Goal: Task Accomplishment & Management: Use online tool/utility

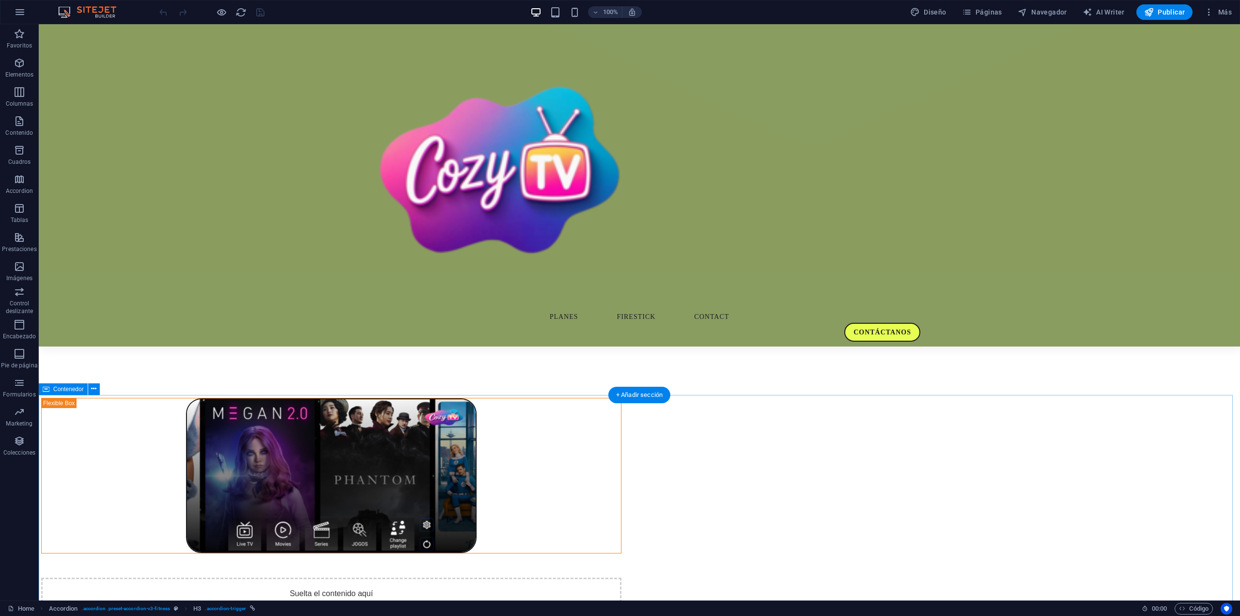
scroll to position [872, 0]
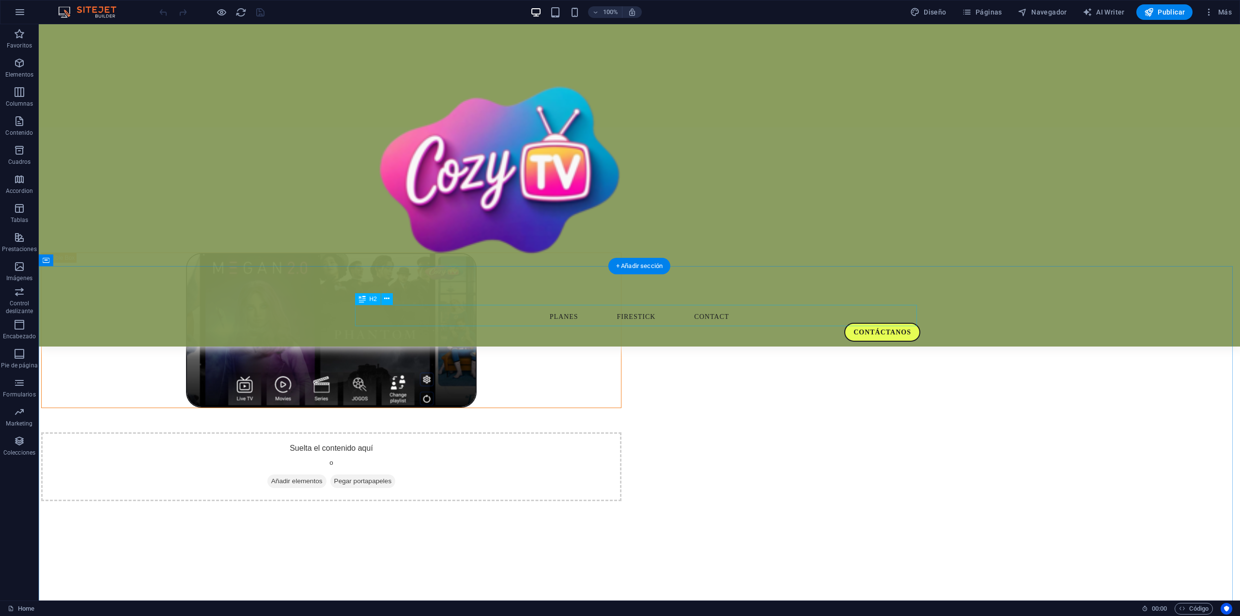
drag, startPoint x: 686, startPoint y: 313, endPoint x: 636, endPoint y: 314, distance: 49.9
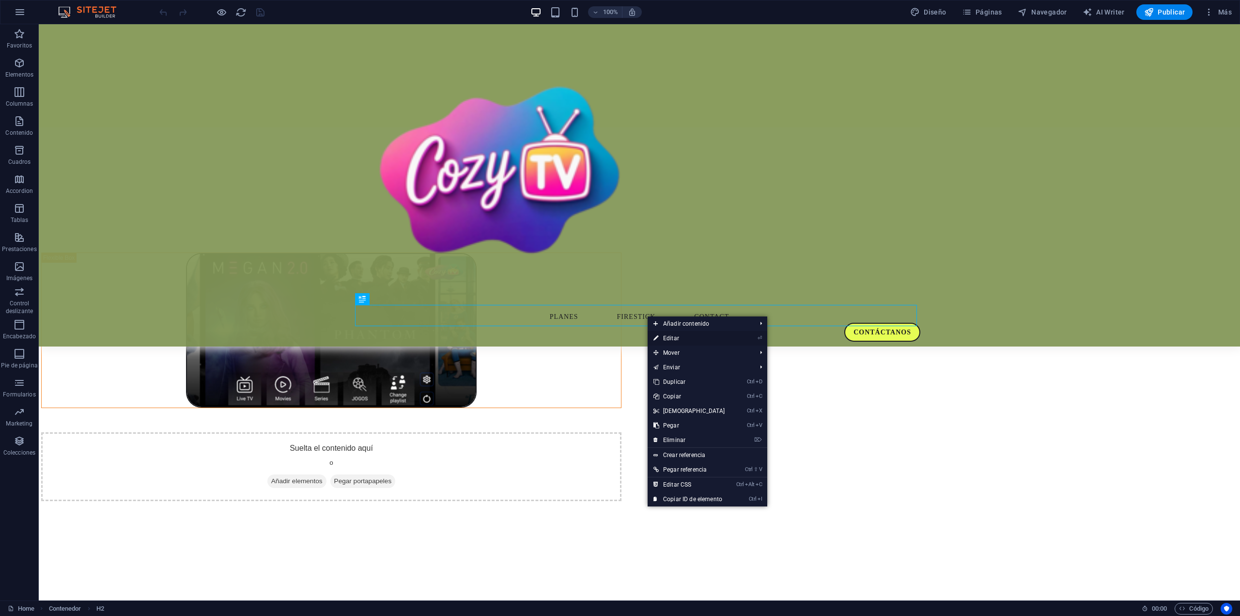
click at [669, 336] on link "⏎ Editar" at bounding box center [689, 338] width 83 height 15
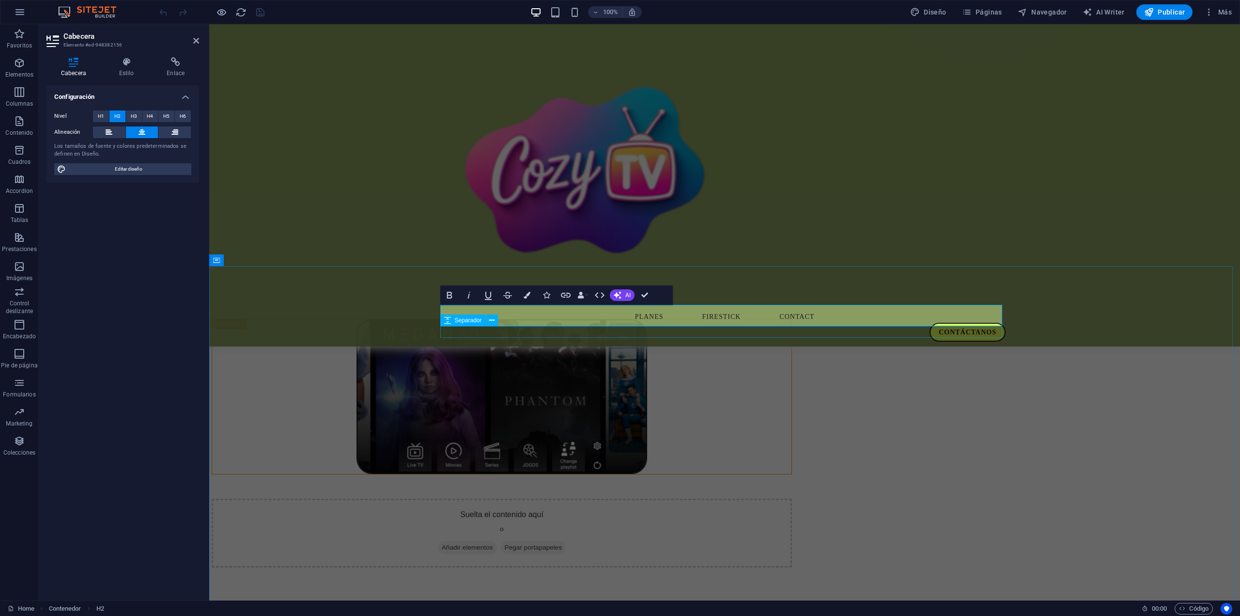
scroll to position [881, 0]
drag, startPoint x: 818, startPoint y: 319, endPoint x: 732, endPoint y: 321, distance: 85.8
copy h2 "1 Dispositivo"
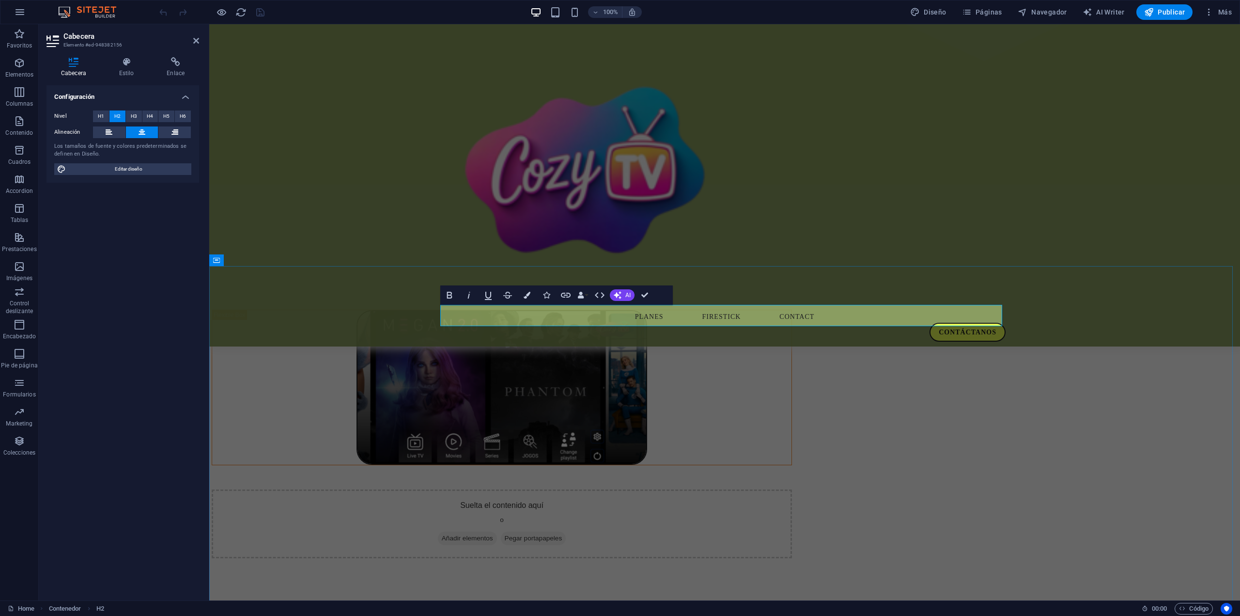
copy h2 "1 Dispositivo"
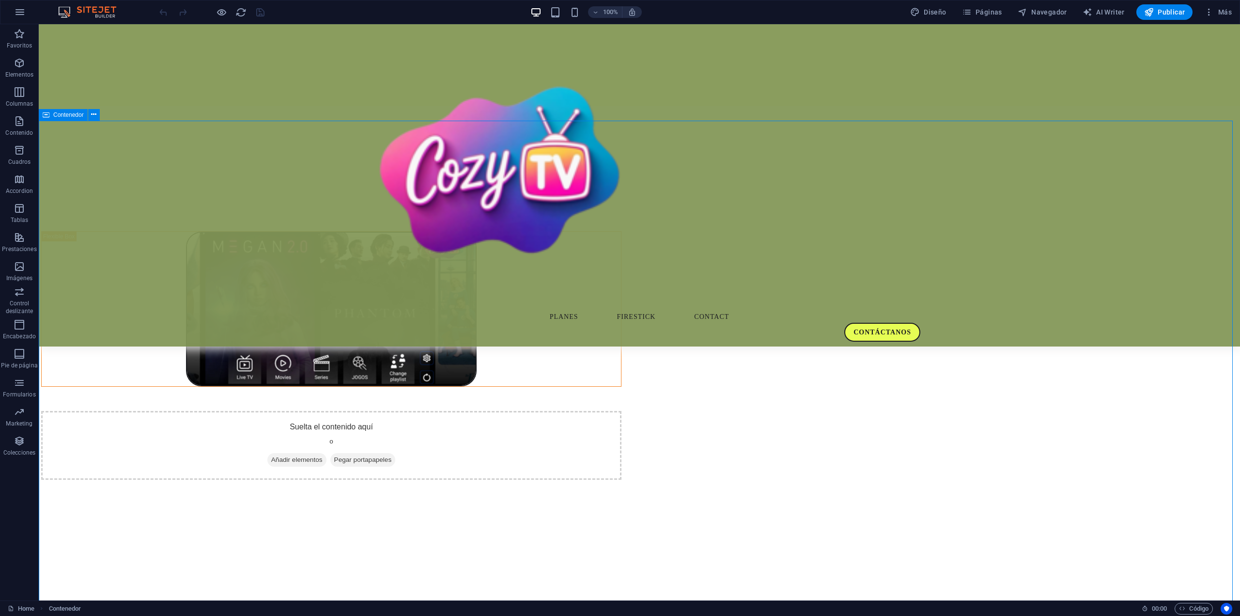
scroll to position [1026, 0]
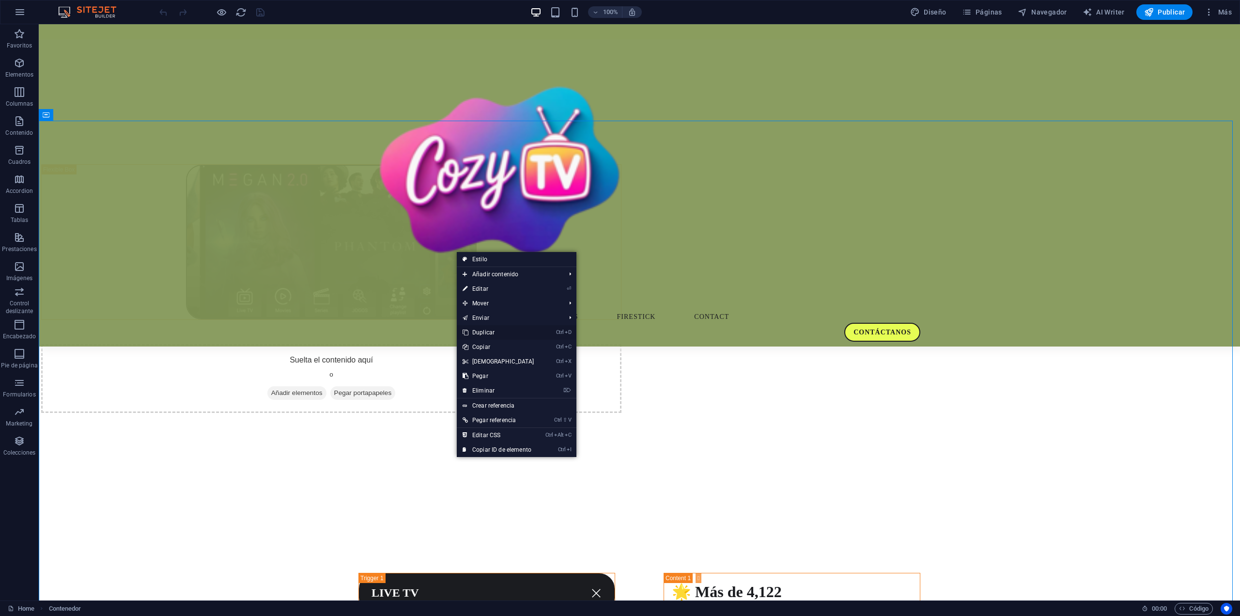
click at [493, 332] on link "Ctrl D Duplicar" at bounding box center [498, 332] width 83 height 15
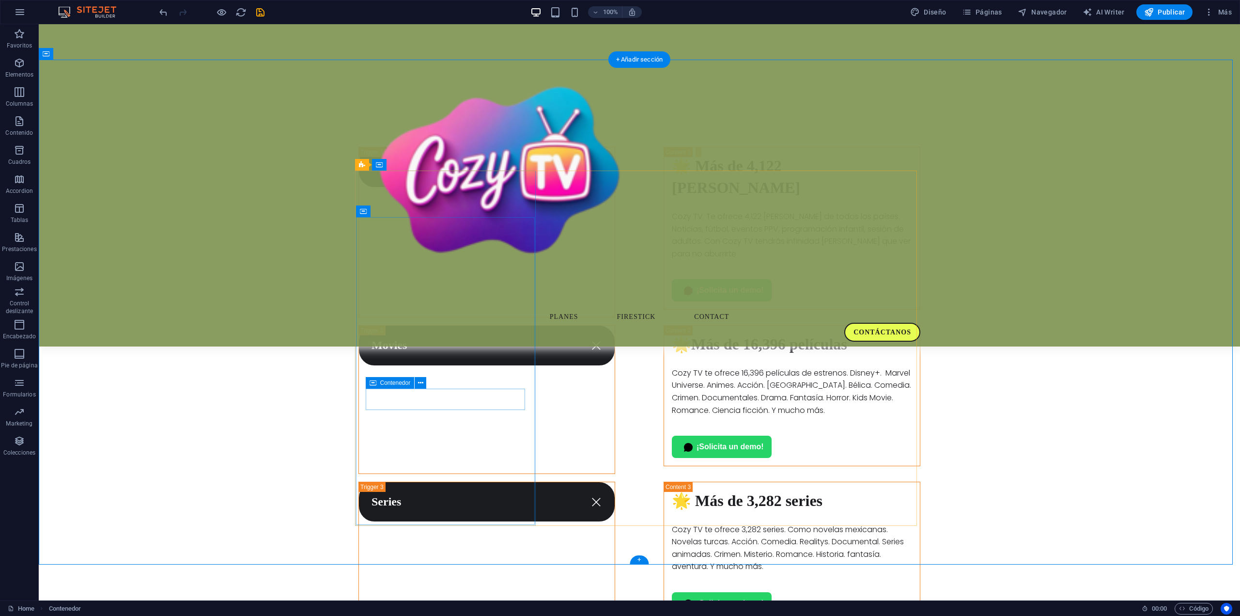
scroll to position [1398, 0]
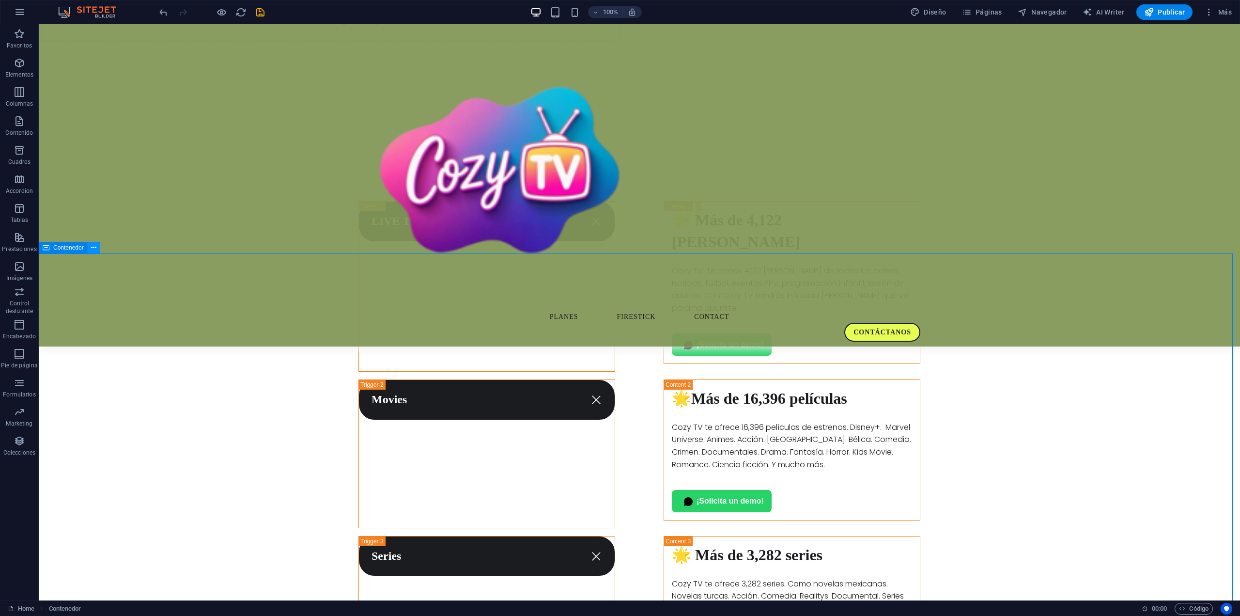
click at [98, 252] on button at bounding box center [94, 248] width 12 height 12
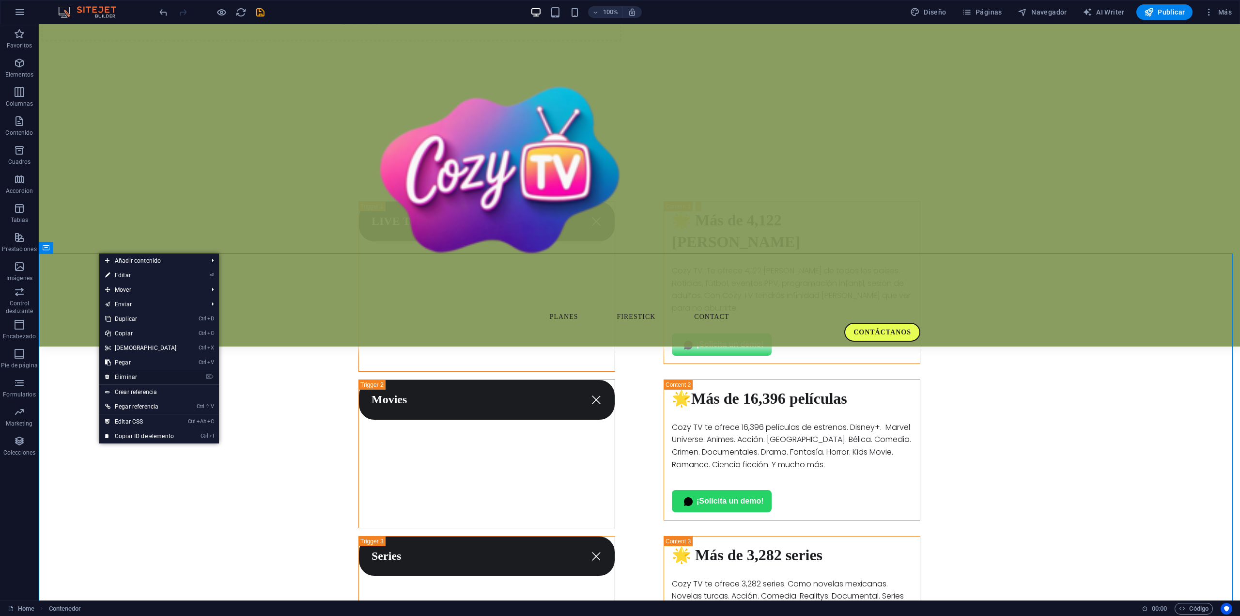
click at [136, 378] on link "⌦ Eliminar" at bounding box center [140, 377] width 83 height 15
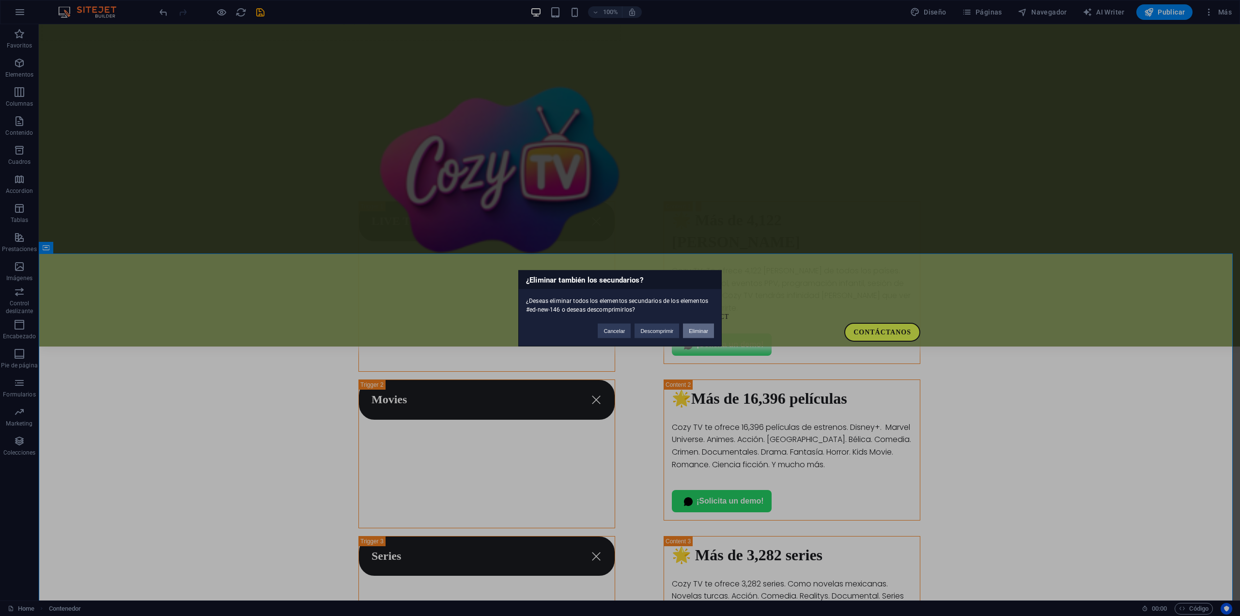
drag, startPoint x: 697, startPoint y: 330, endPoint x: 676, endPoint y: 304, distance: 33.5
click at [697, 330] on button "Eliminar" at bounding box center [698, 330] width 31 height 15
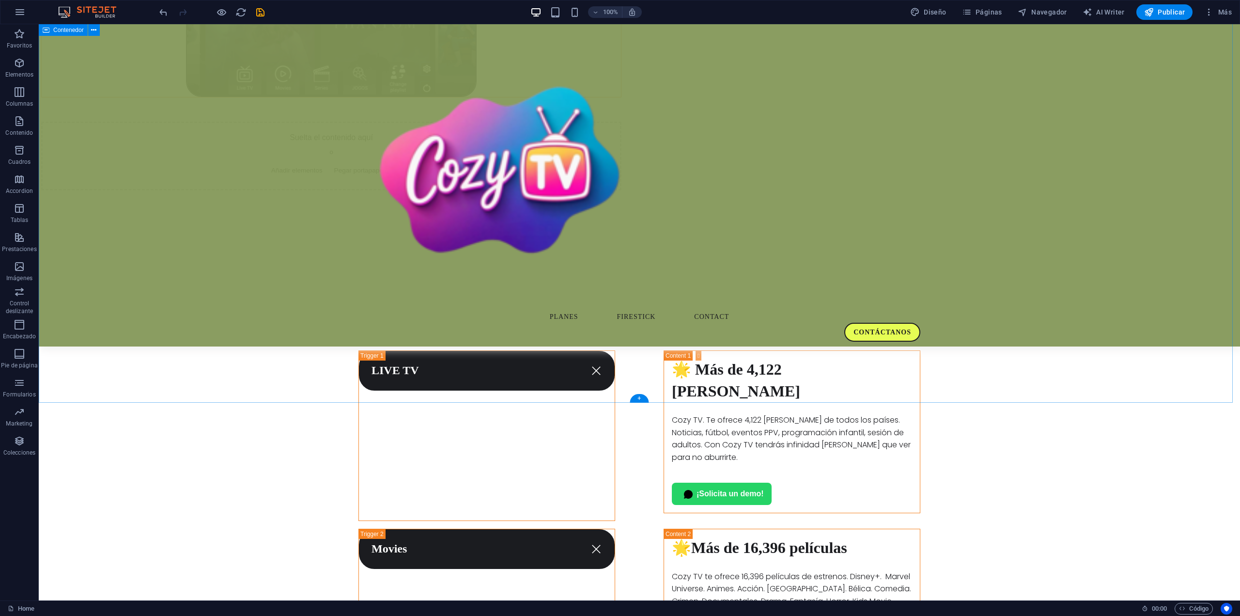
scroll to position [1198, 0]
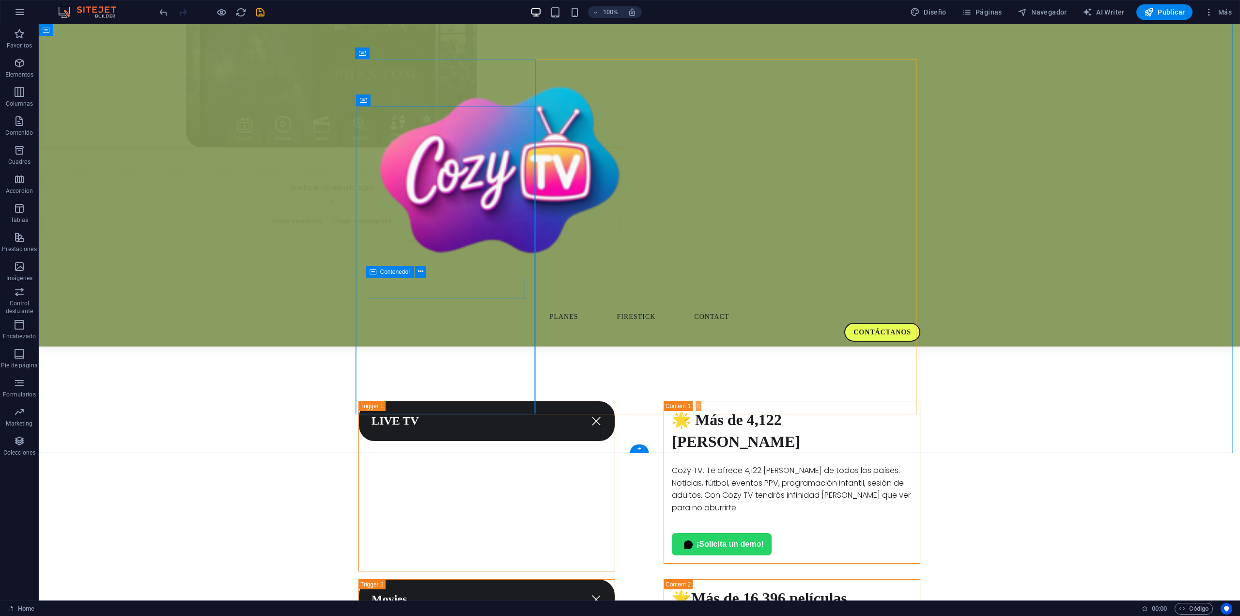
click at [420, 273] on icon at bounding box center [420, 271] width 5 height 10
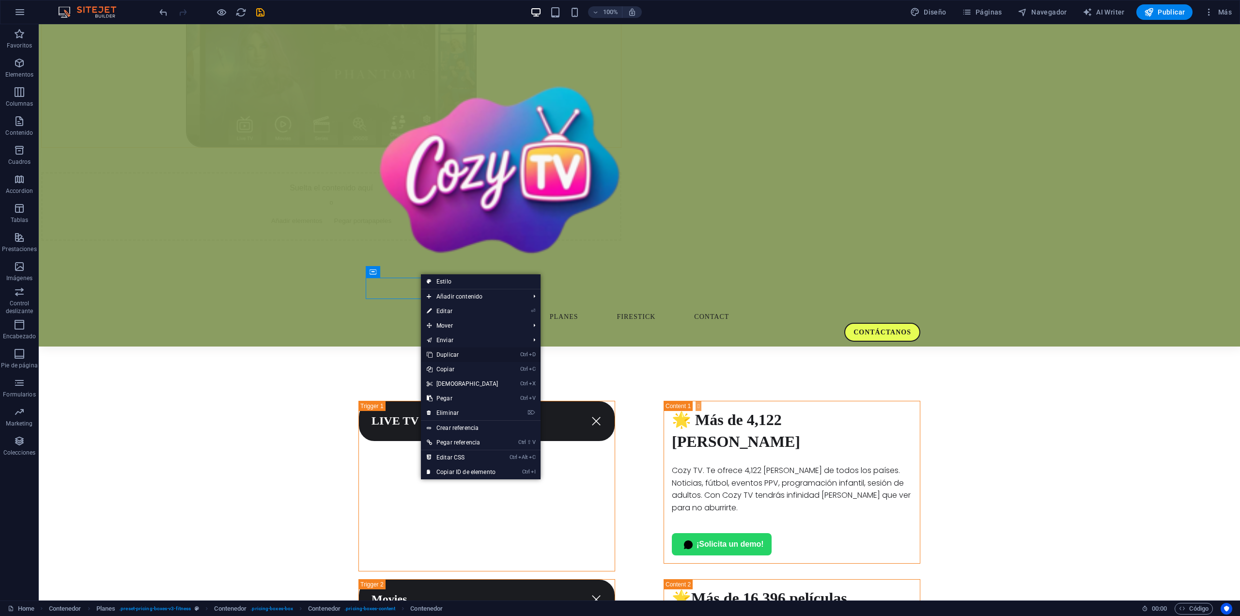
drag, startPoint x: 450, startPoint y: 353, endPoint x: 418, endPoint y: 320, distance: 45.6
click at [450, 353] on link "Ctrl D Duplicar" at bounding box center [462, 354] width 83 height 15
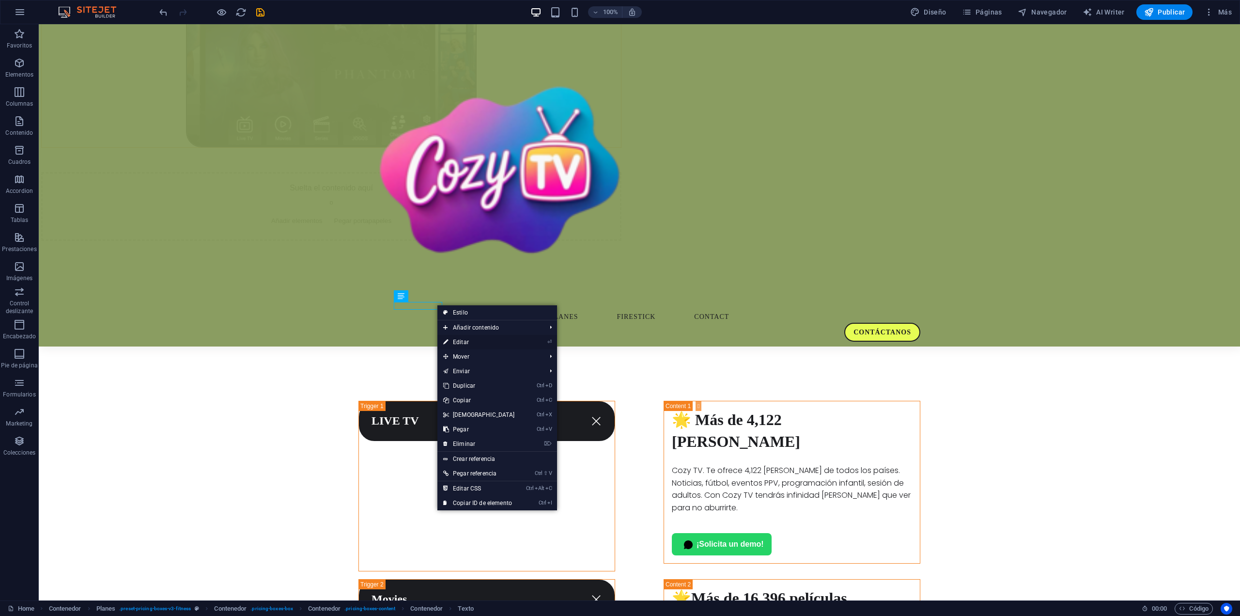
click at [451, 339] on link "⏎ Editar" at bounding box center [478, 342] width 83 height 15
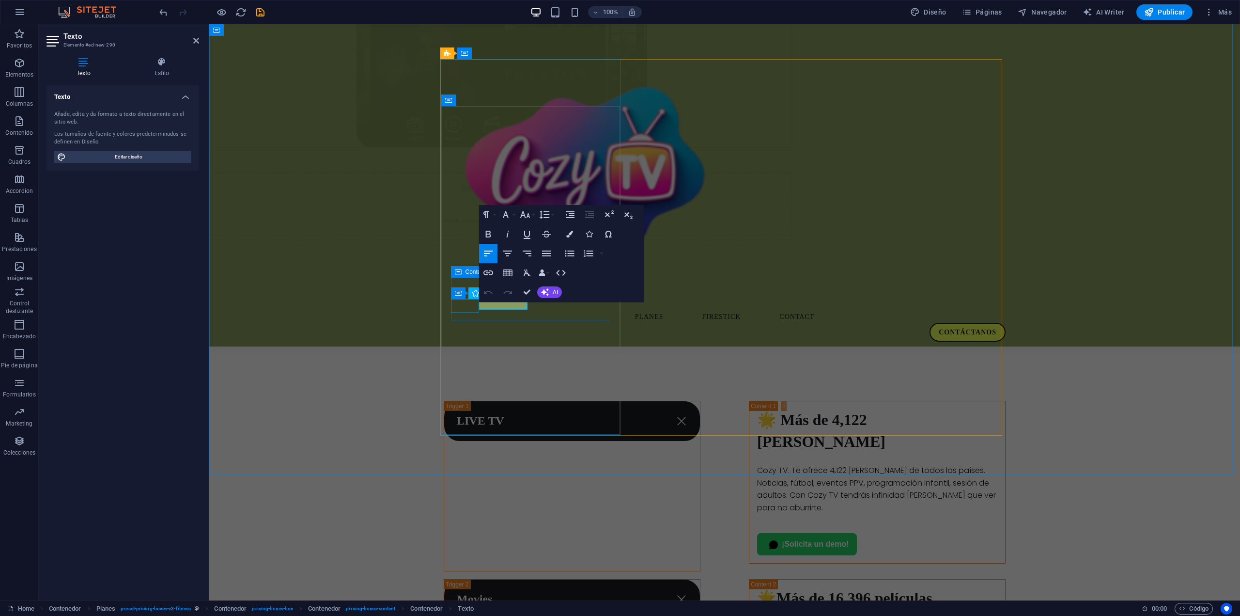
drag, startPoint x: 526, startPoint y: 305, endPoint x: 478, endPoint y: 304, distance: 48.0
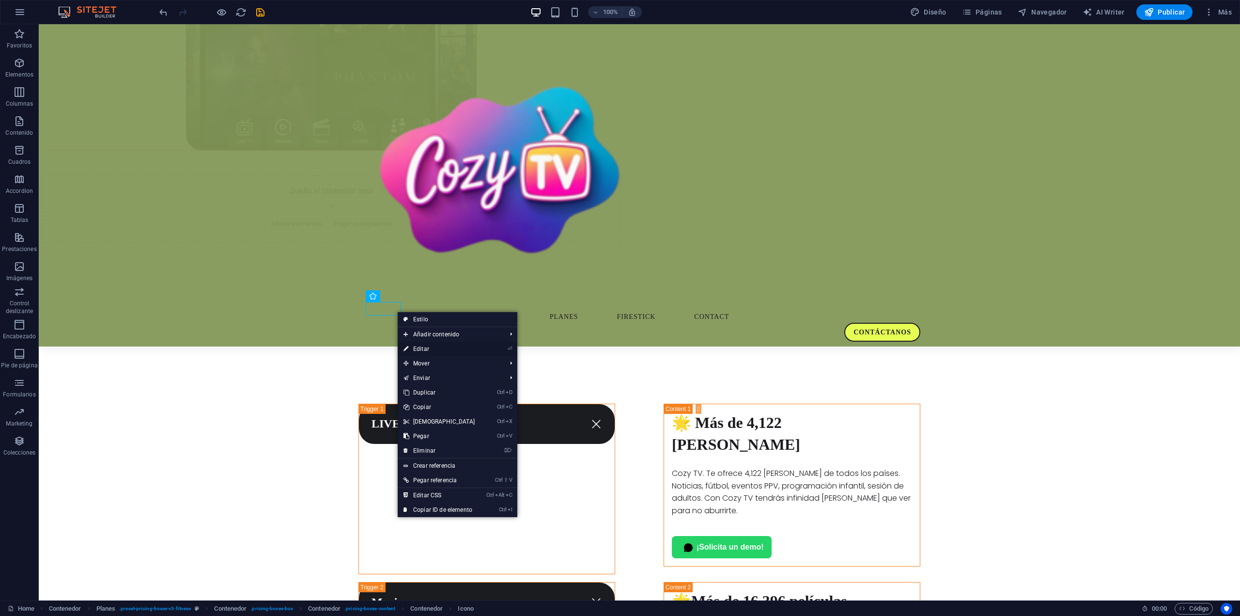
click at [419, 351] on link "⏎ Editar" at bounding box center [439, 349] width 83 height 15
select select "xMidYMid"
select select "px"
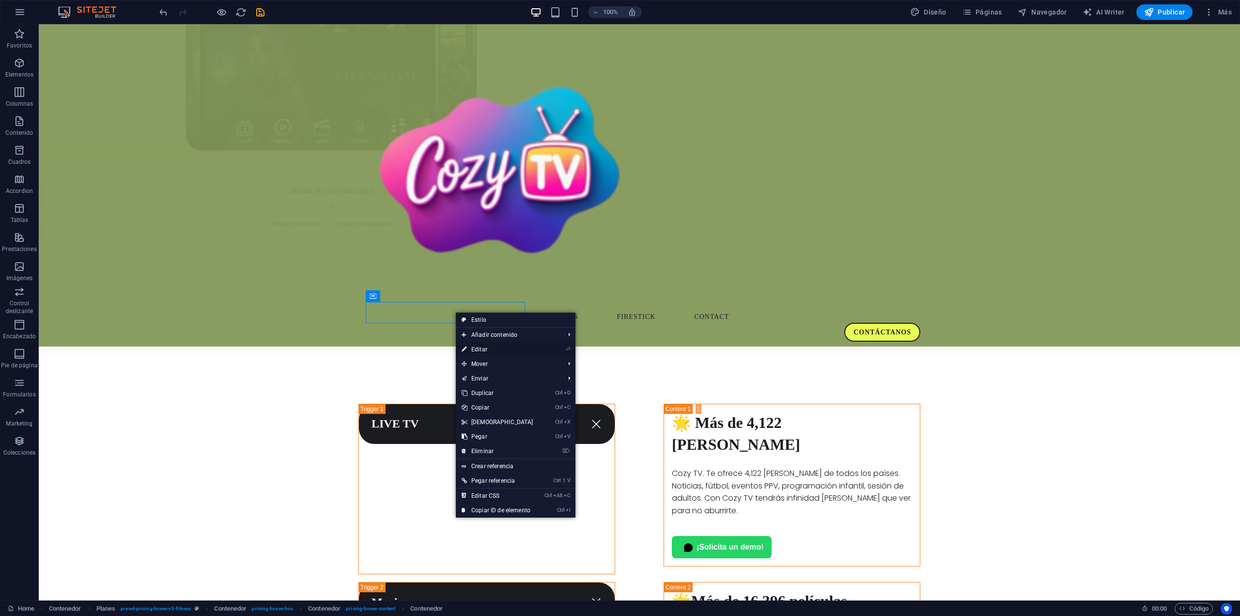
click at [477, 346] on link "⏎ Editar" at bounding box center [497, 349] width 83 height 15
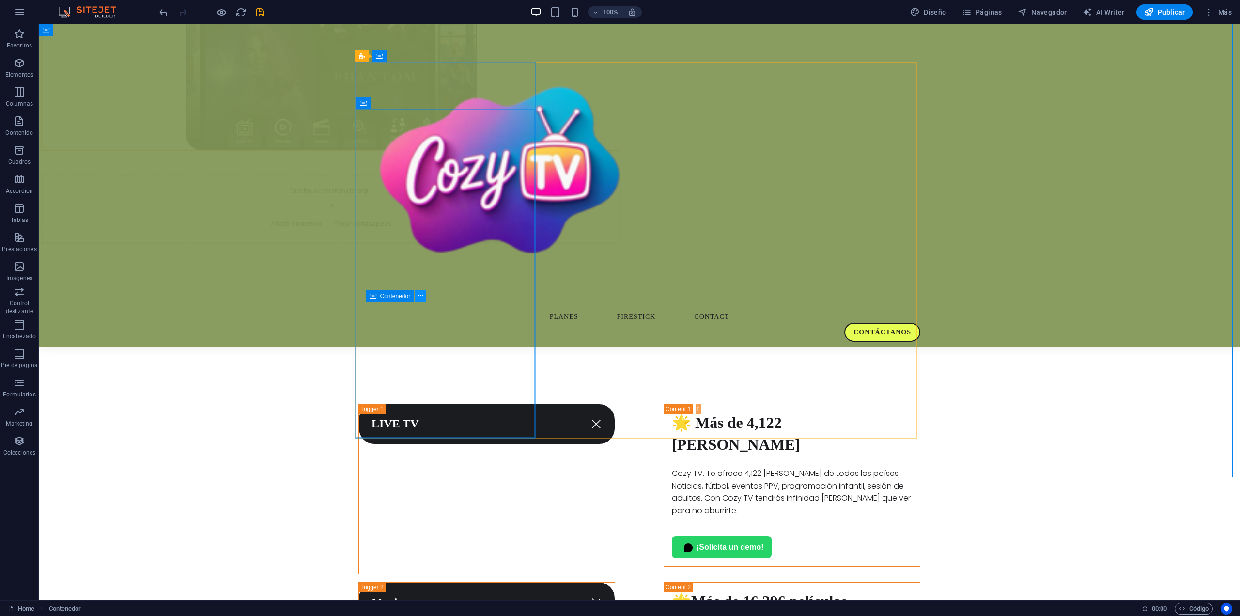
click at [422, 297] on icon at bounding box center [420, 296] width 5 height 10
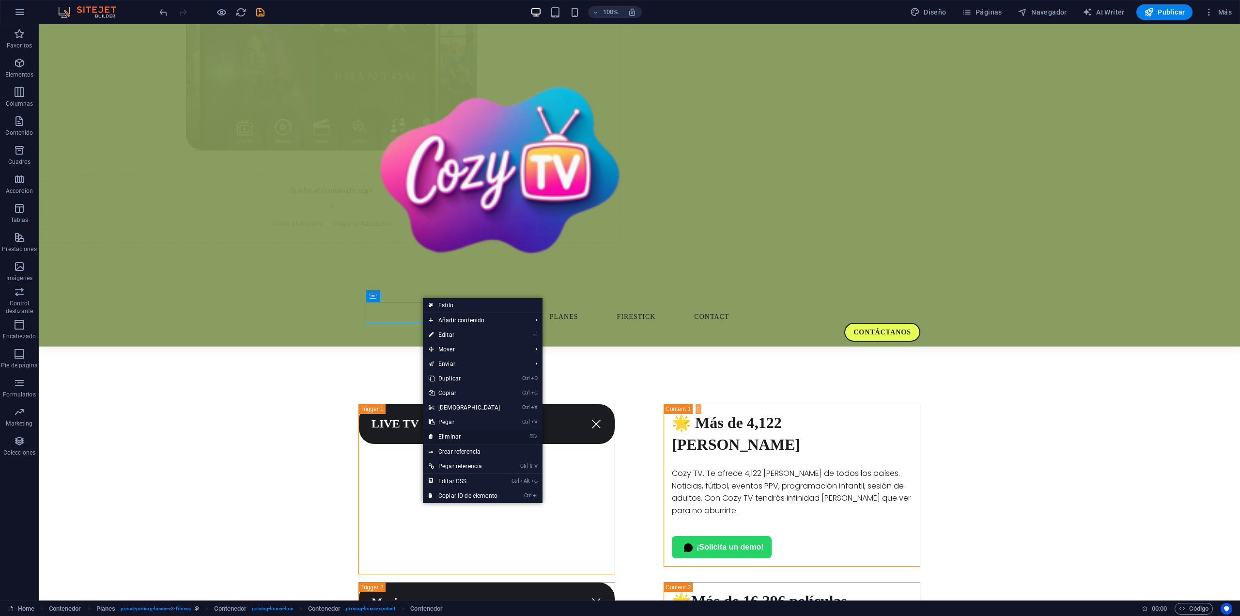
click at [456, 430] on link "⌦ Eliminar" at bounding box center [464, 436] width 83 height 15
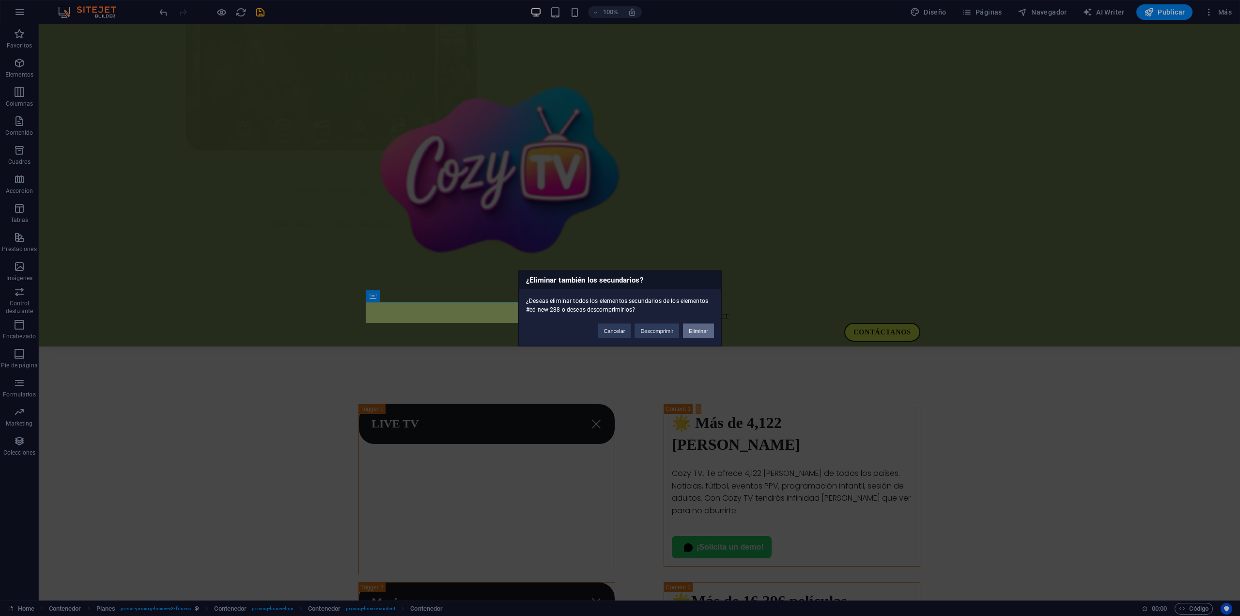
click at [703, 335] on button "Eliminar" at bounding box center [698, 330] width 31 height 15
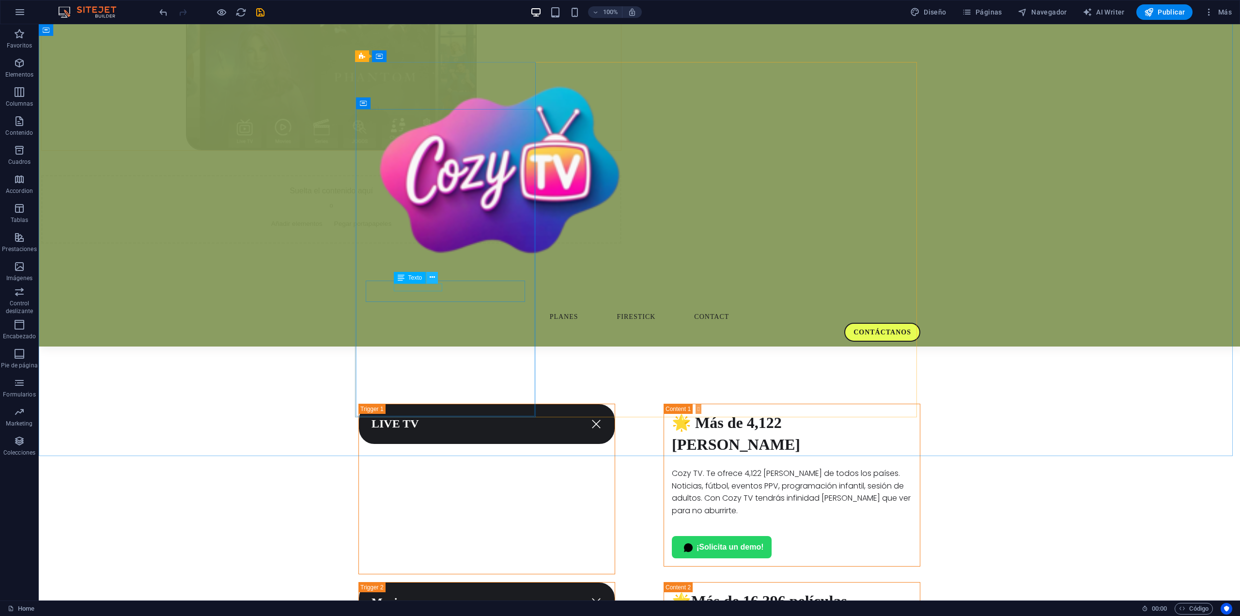
click at [433, 276] on icon at bounding box center [432, 277] width 5 height 10
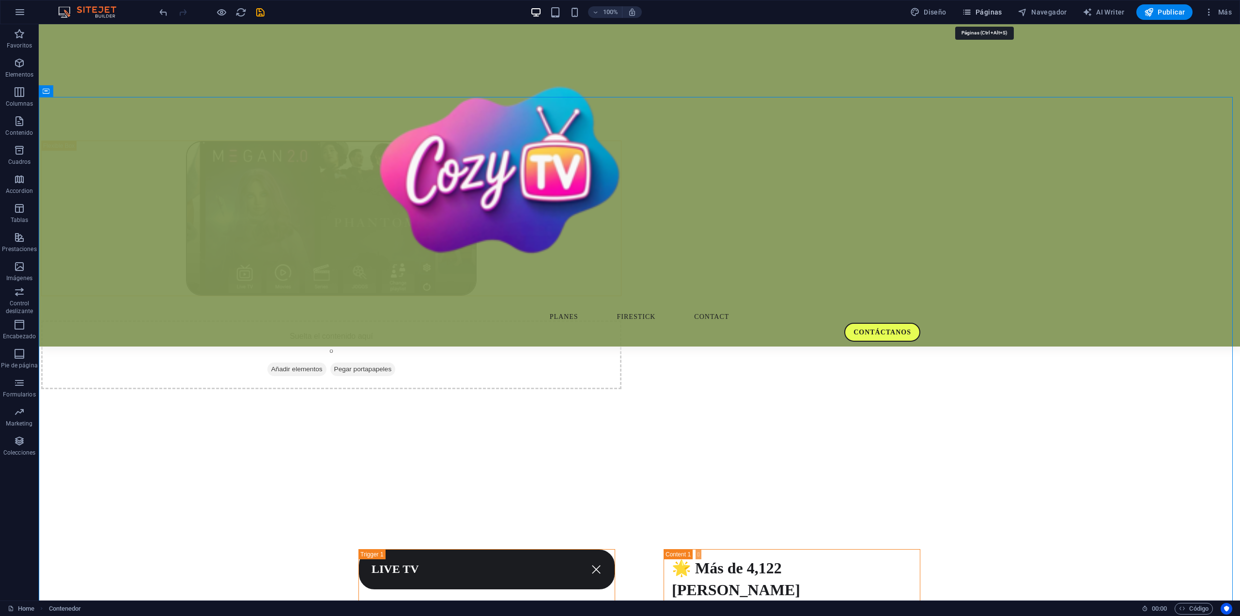
click at [965, 14] on icon "button" at bounding box center [967, 12] width 10 height 10
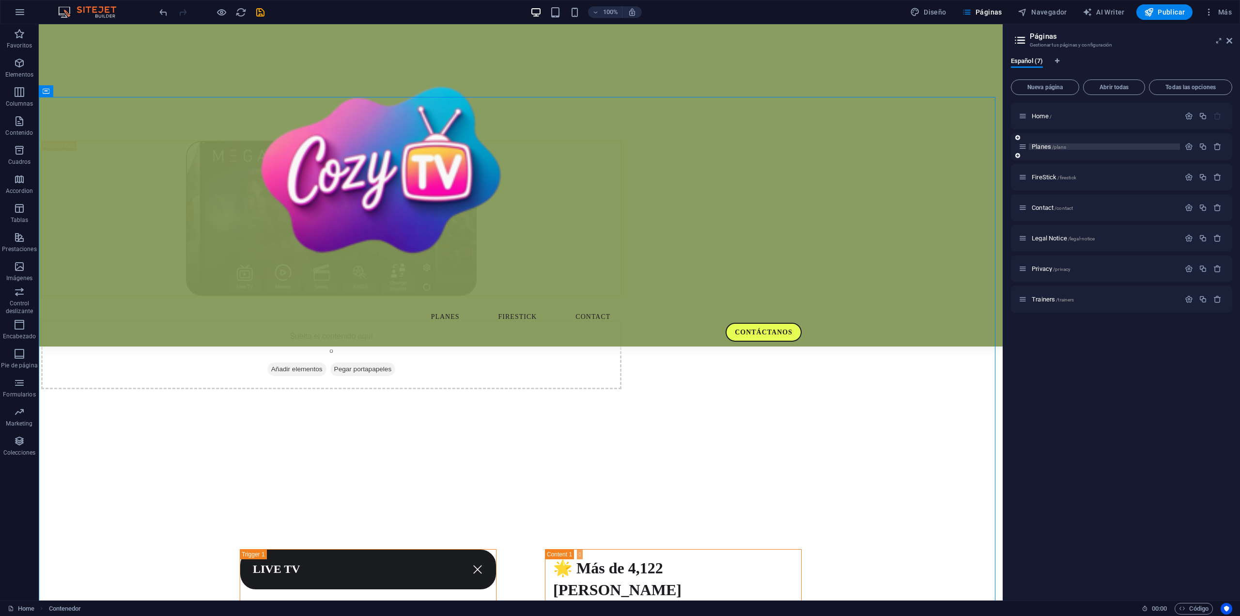
click at [1056, 145] on span "/plans" at bounding box center [1059, 146] width 14 height 5
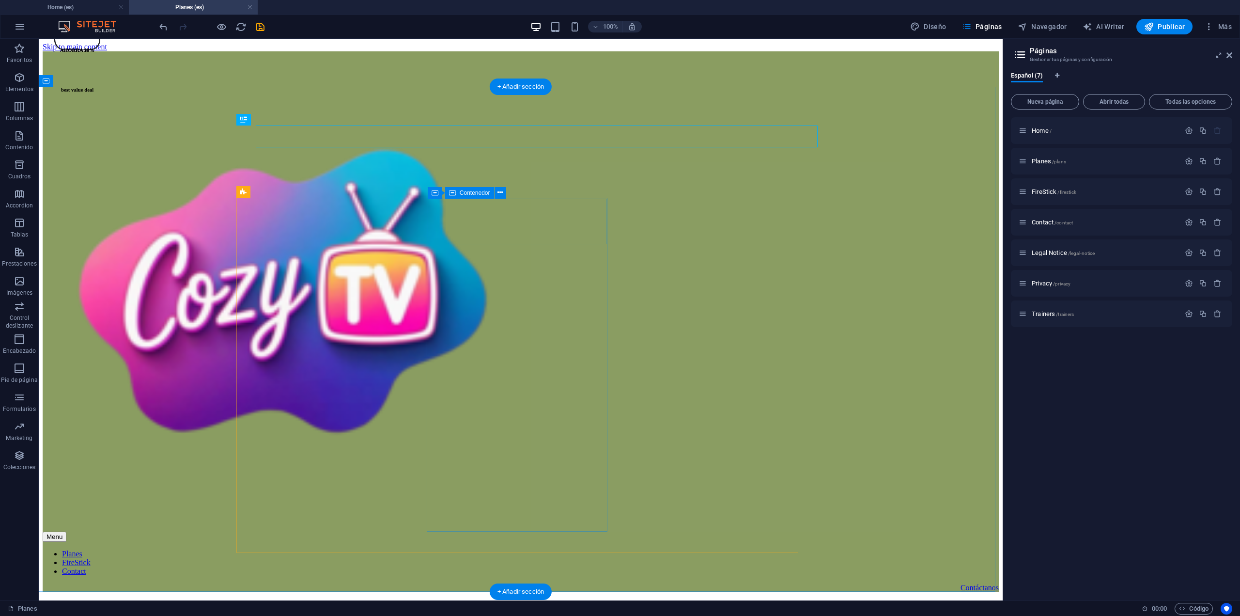
scroll to position [0, 0]
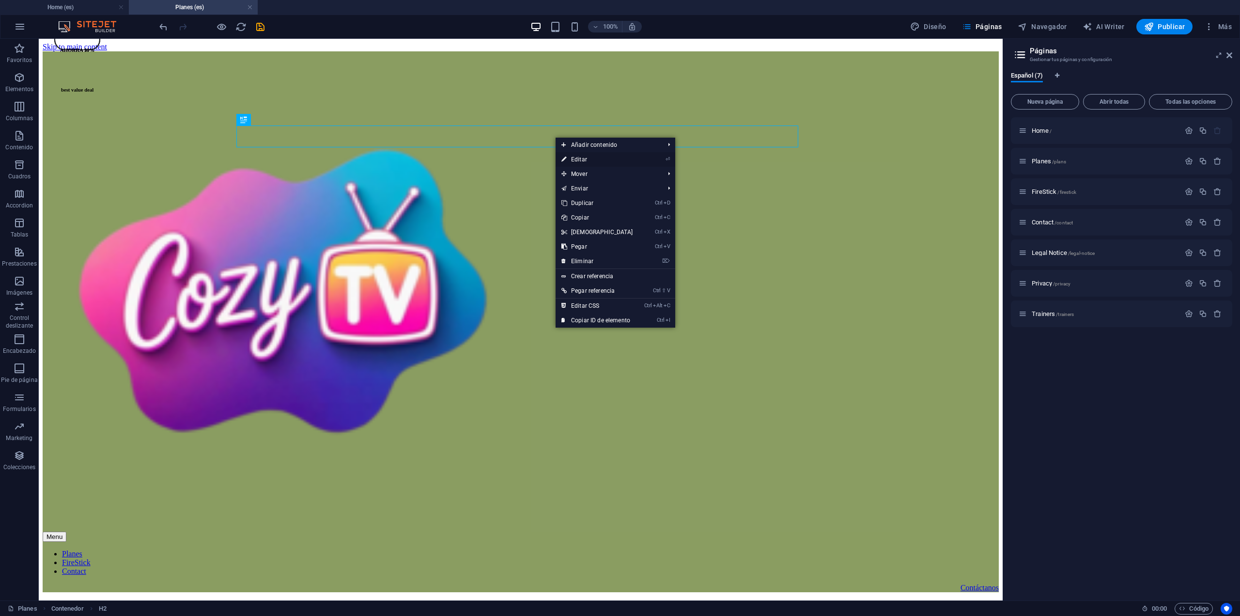
click at [583, 159] on link "⏎ Editar" at bounding box center [597, 159] width 83 height 15
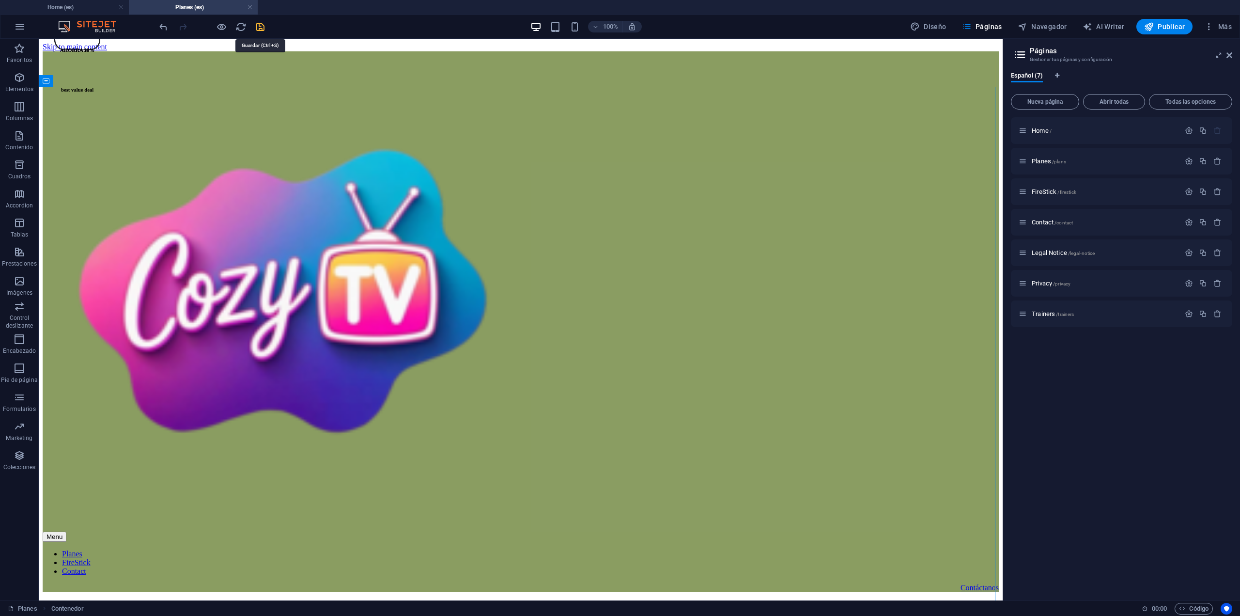
click at [263, 30] on icon "save" at bounding box center [260, 26] width 11 height 11
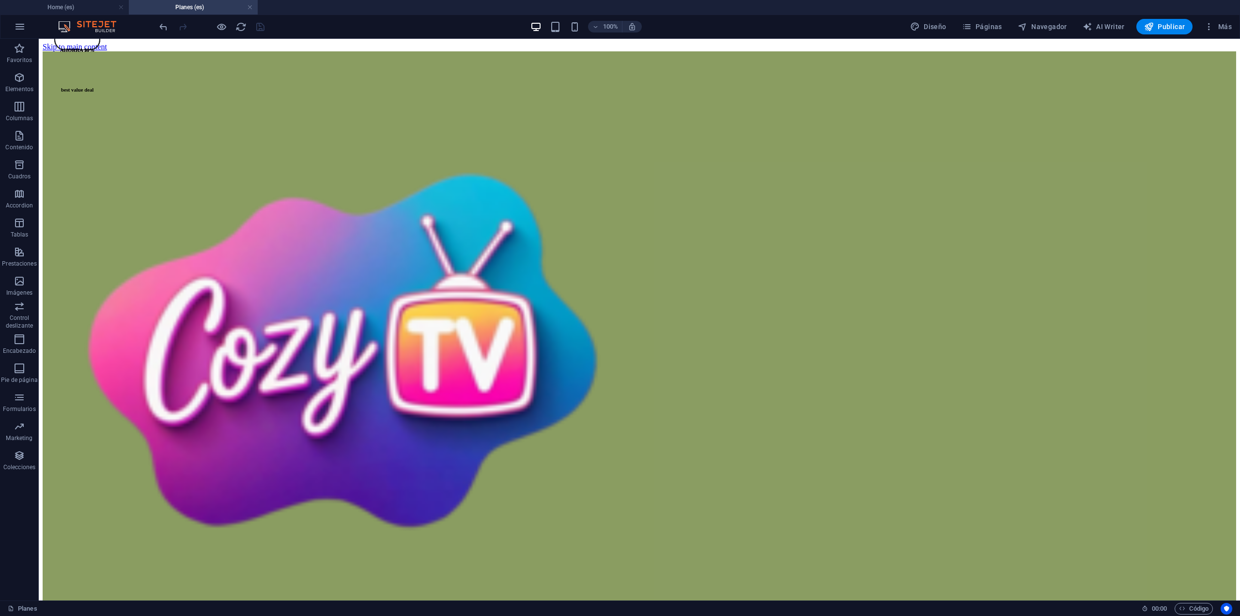
click at [181, 10] on h4 "Planes (es)" at bounding box center [193, 7] width 129 height 11
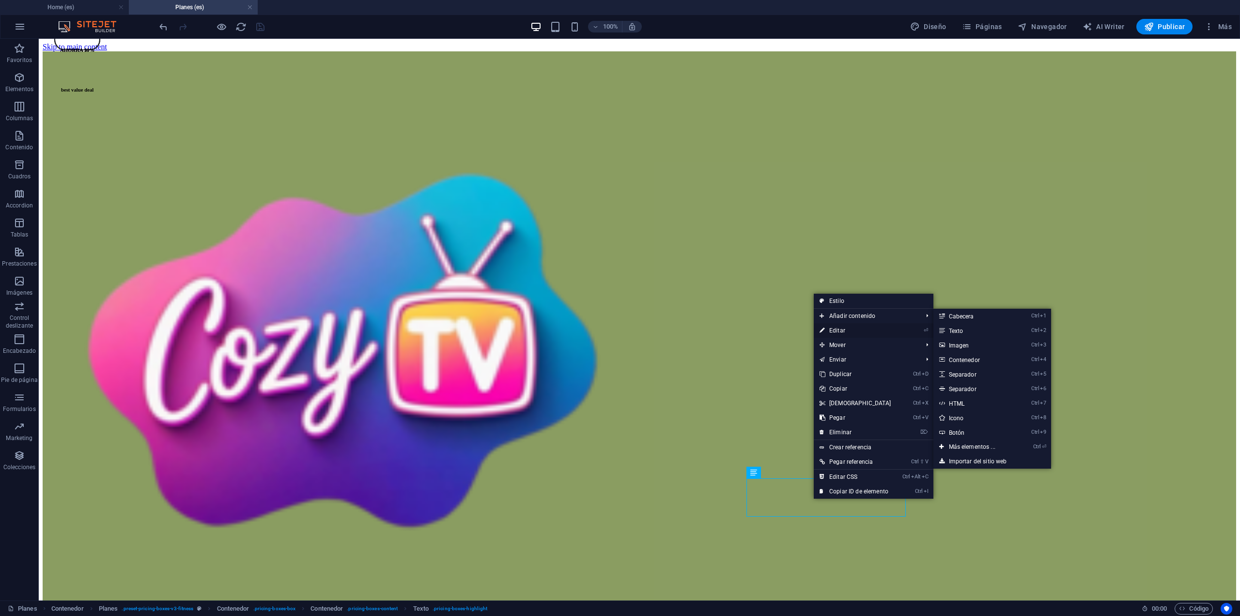
click at [839, 330] on link "⏎ Editar" at bounding box center [855, 330] width 83 height 15
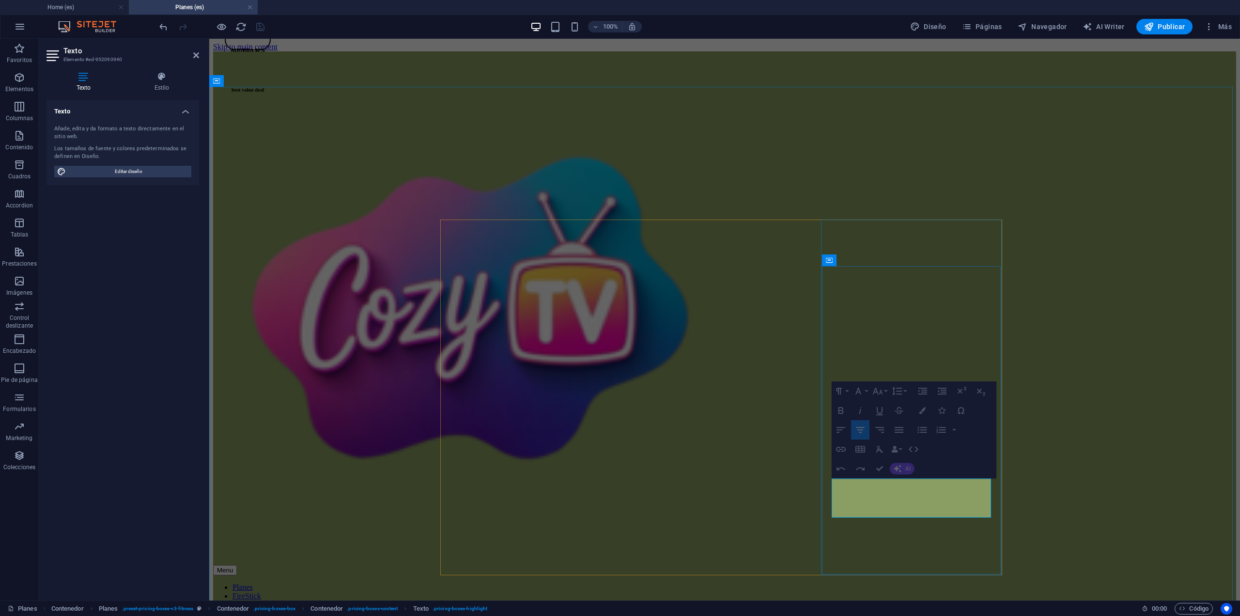
drag, startPoint x: 910, startPoint y: 500, endPoint x: 866, endPoint y: 499, distance: 44.1
drag, startPoint x: 902, startPoint y: 499, endPoint x: 855, endPoint y: 500, distance: 47.0
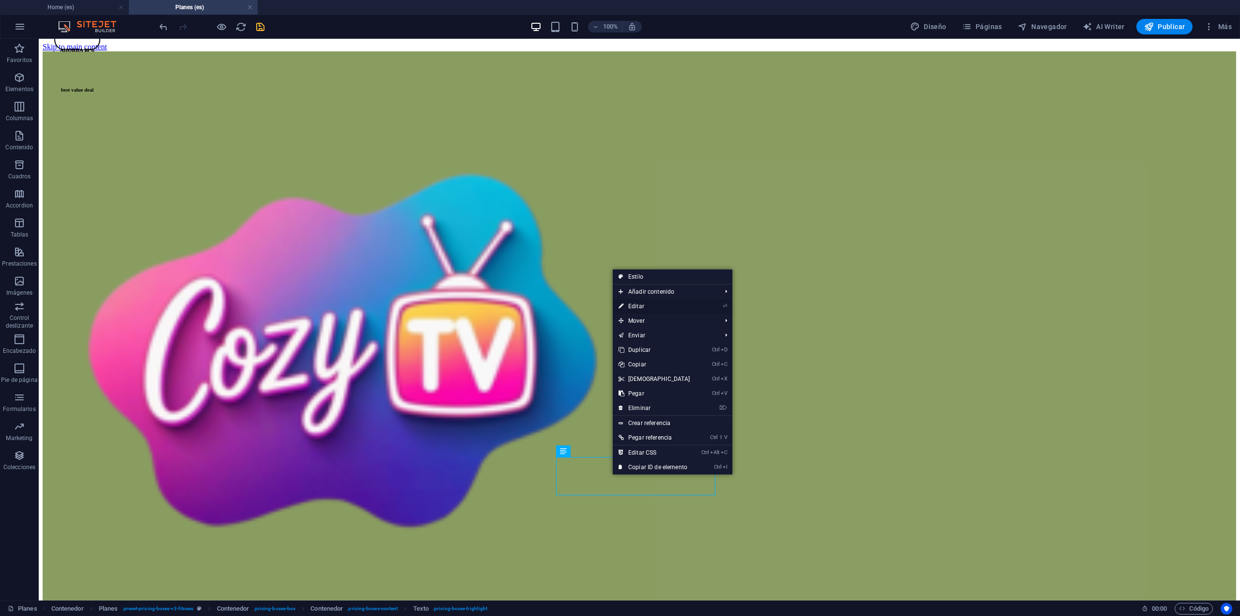
click at [636, 306] on link "⏎ Editar" at bounding box center [654, 306] width 83 height 15
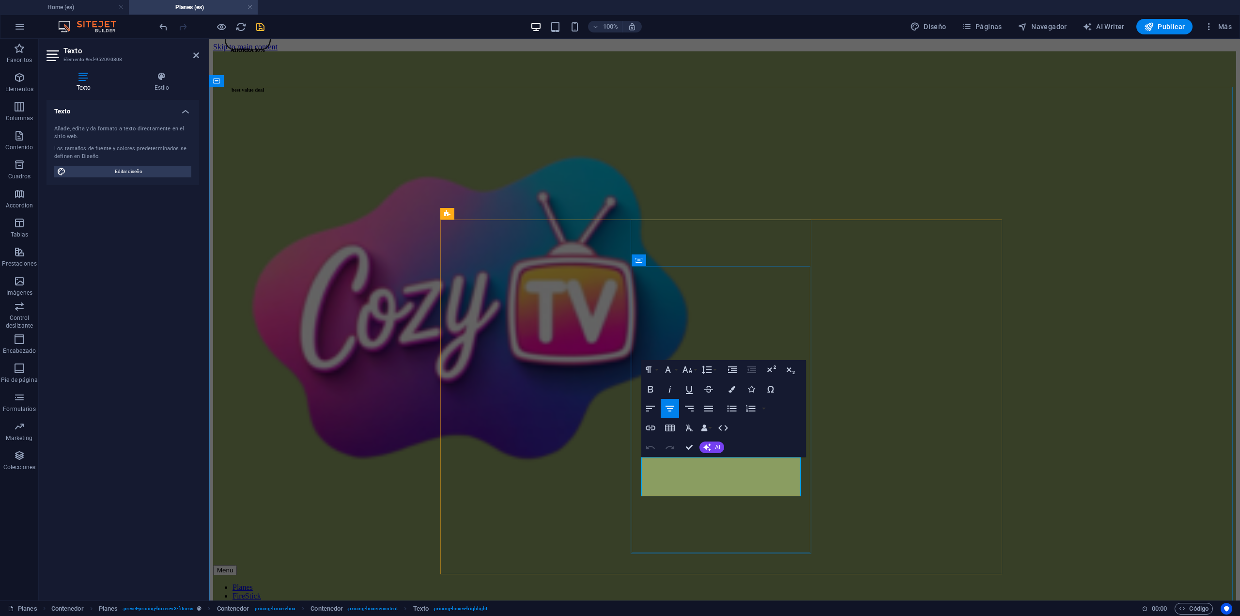
drag, startPoint x: 500, startPoint y: 498, endPoint x: 675, endPoint y: 504, distance: 174.5
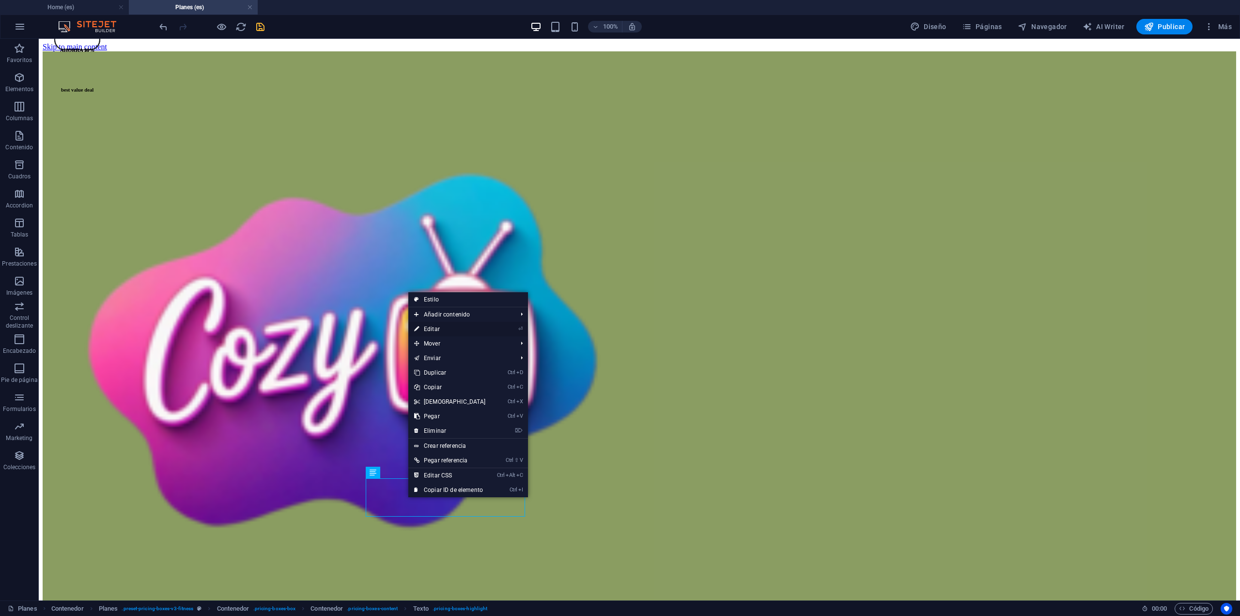
click at [436, 328] on link "⏎ Editar" at bounding box center [449, 329] width 83 height 15
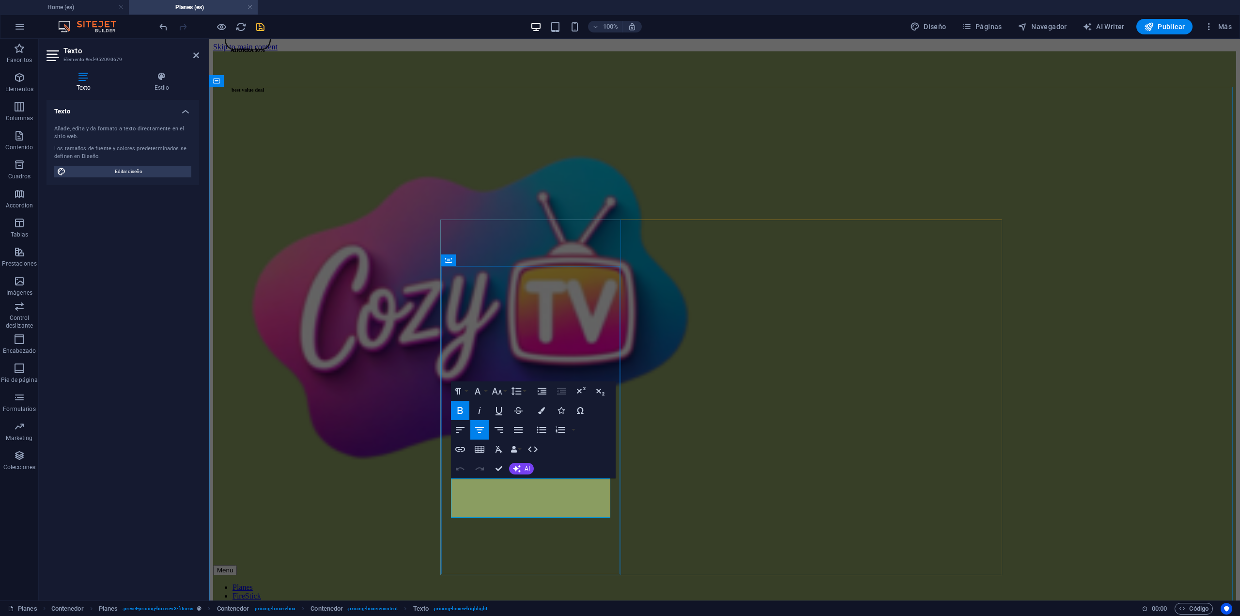
drag, startPoint x: 1159, startPoint y: 380, endPoint x: 1332, endPoint y: 381, distance: 172.5
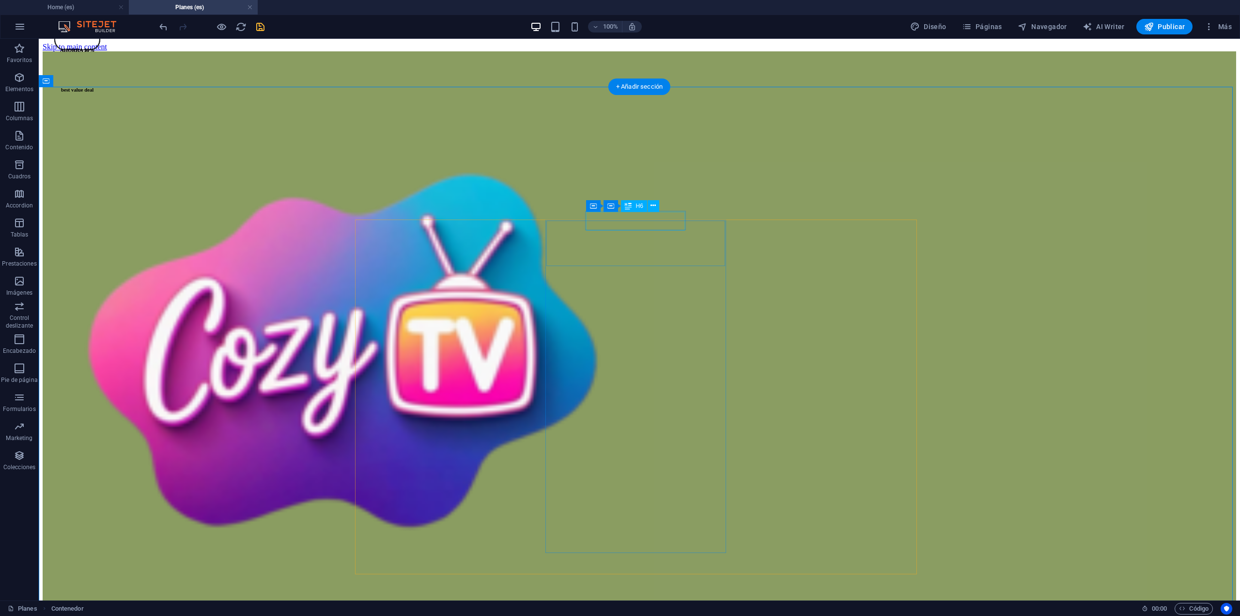
click at [99, 70] on div "AHORRA 50%" at bounding box center [77, 50] width 44 height 40
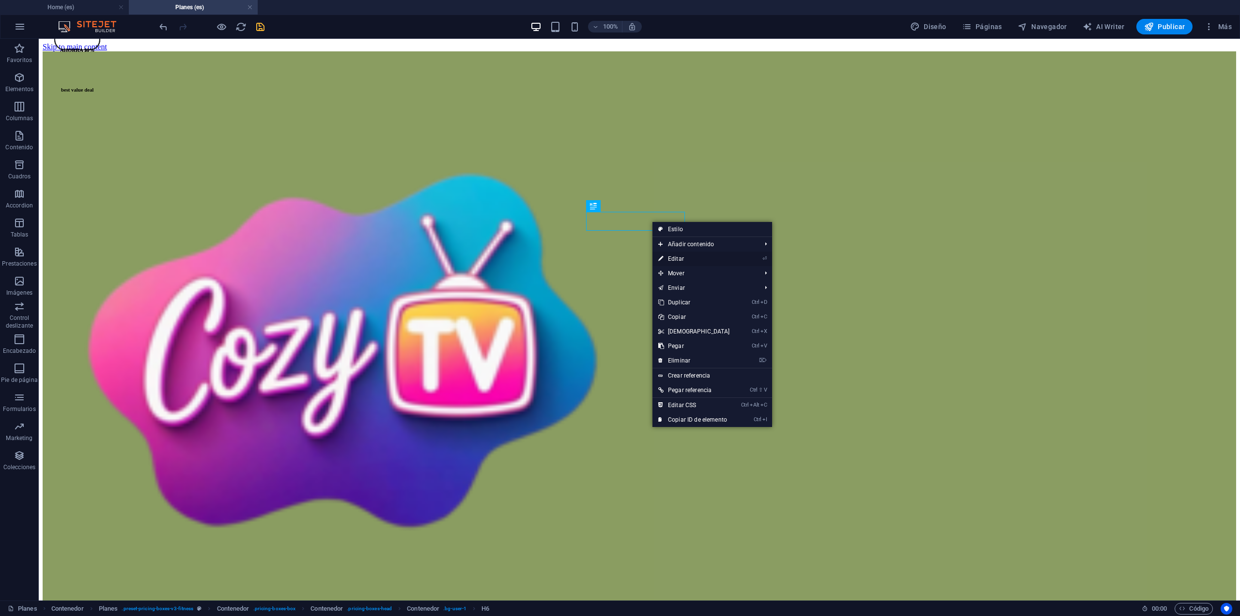
click at [681, 256] on link "⏎ Editar" at bounding box center [693, 258] width 83 height 15
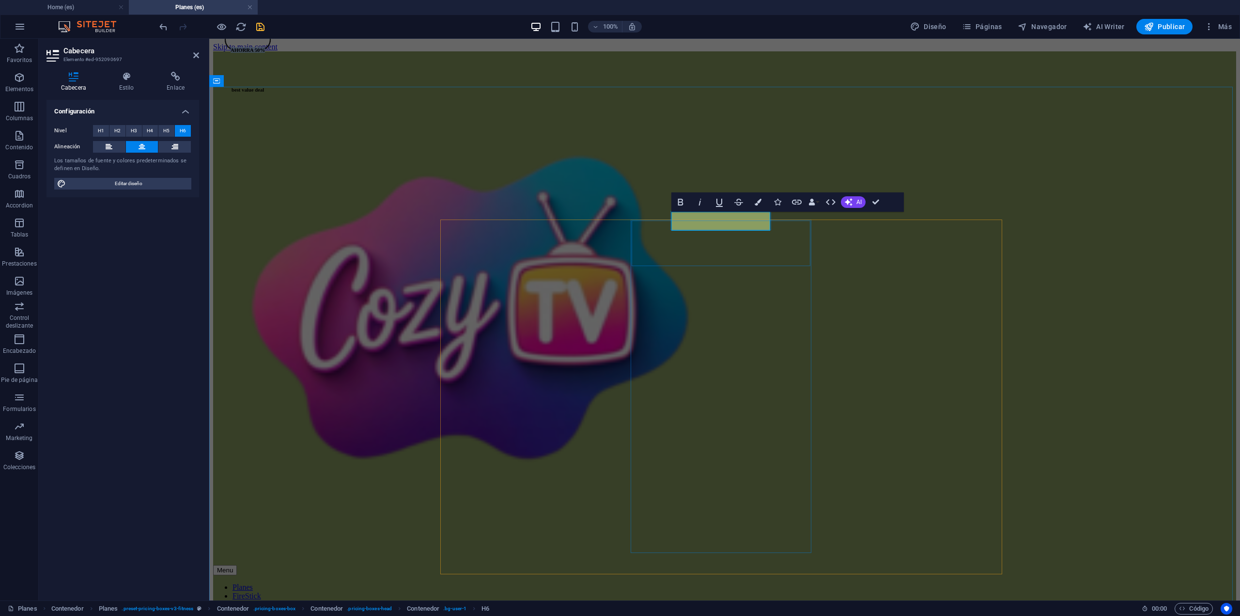
click at [265, 53] on span "AHORRA 50%" at bounding box center [248, 50] width 34 height 6
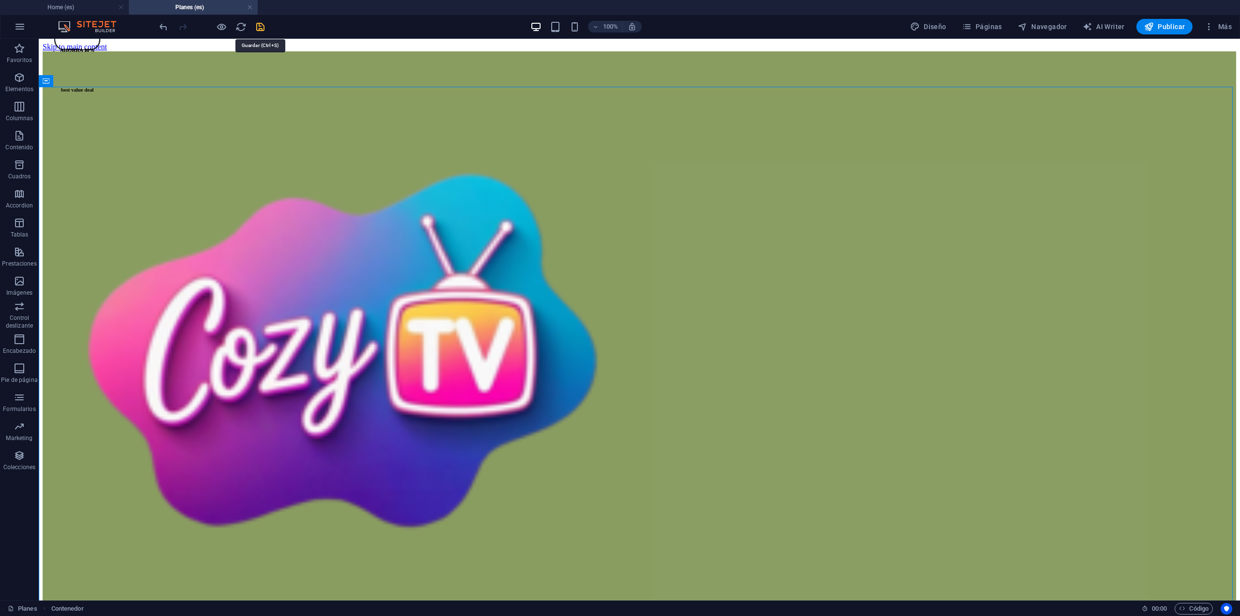
click at [262, 28] on icon "save" at bounding box center [260, 26] width 11 height 11
click at [1168, 31] on span "Publicar" at bounding box center [1164, 27] width 41 height 10
